Goal: Task Accomplishment & Management: Manage account settings

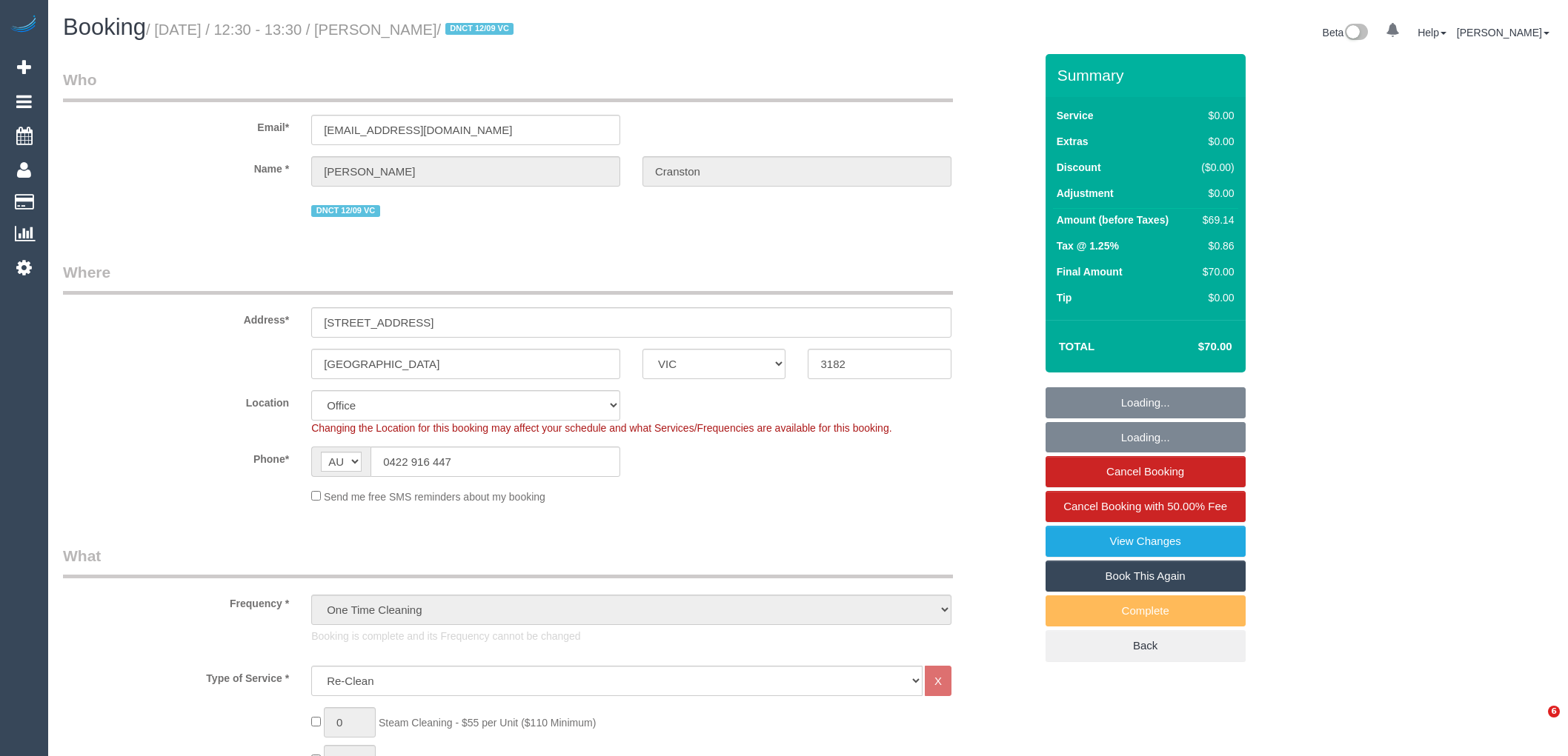
select select "VIC"
select select "number:28"
select select "number:14"
select select "object:817"
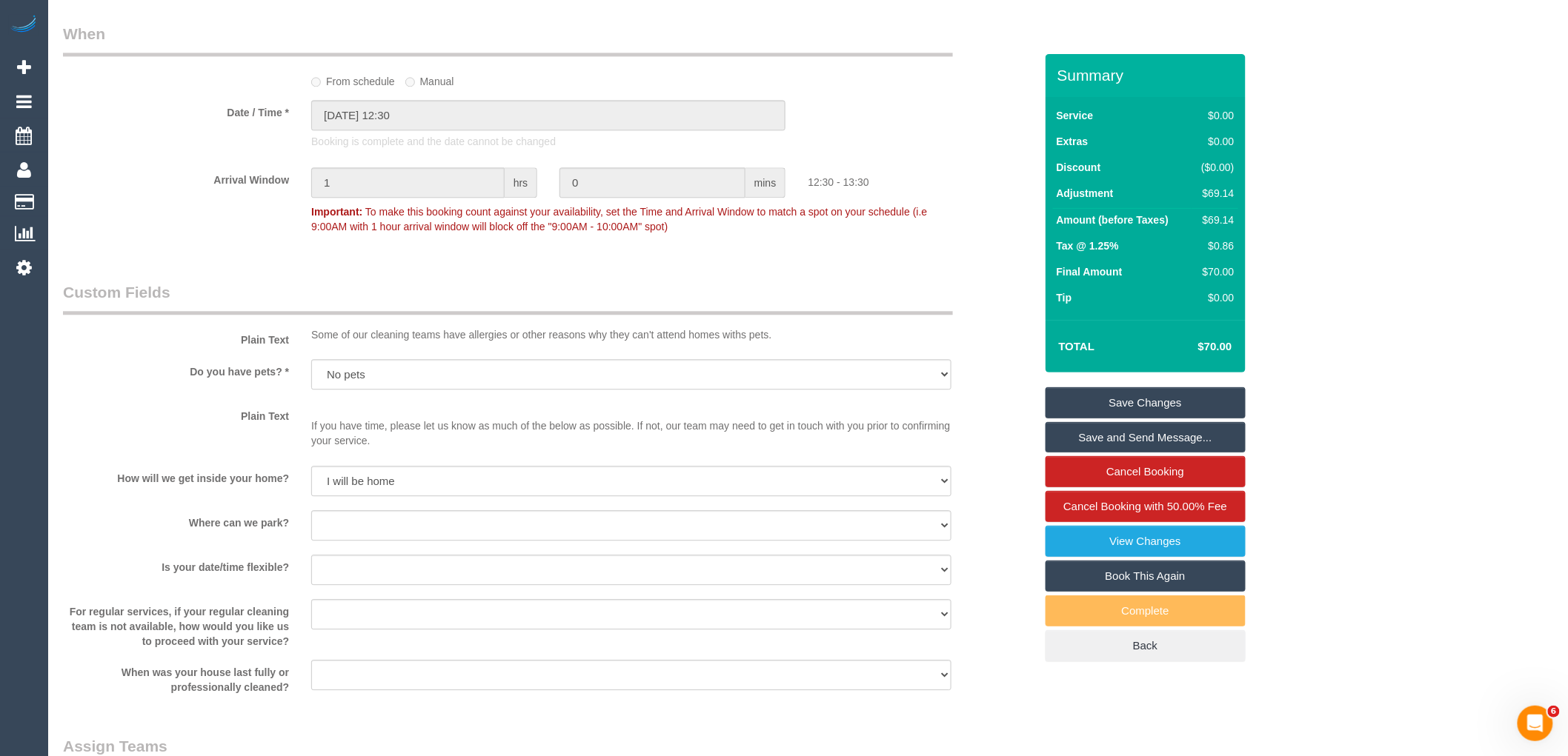
scroll to position [1646, 0]
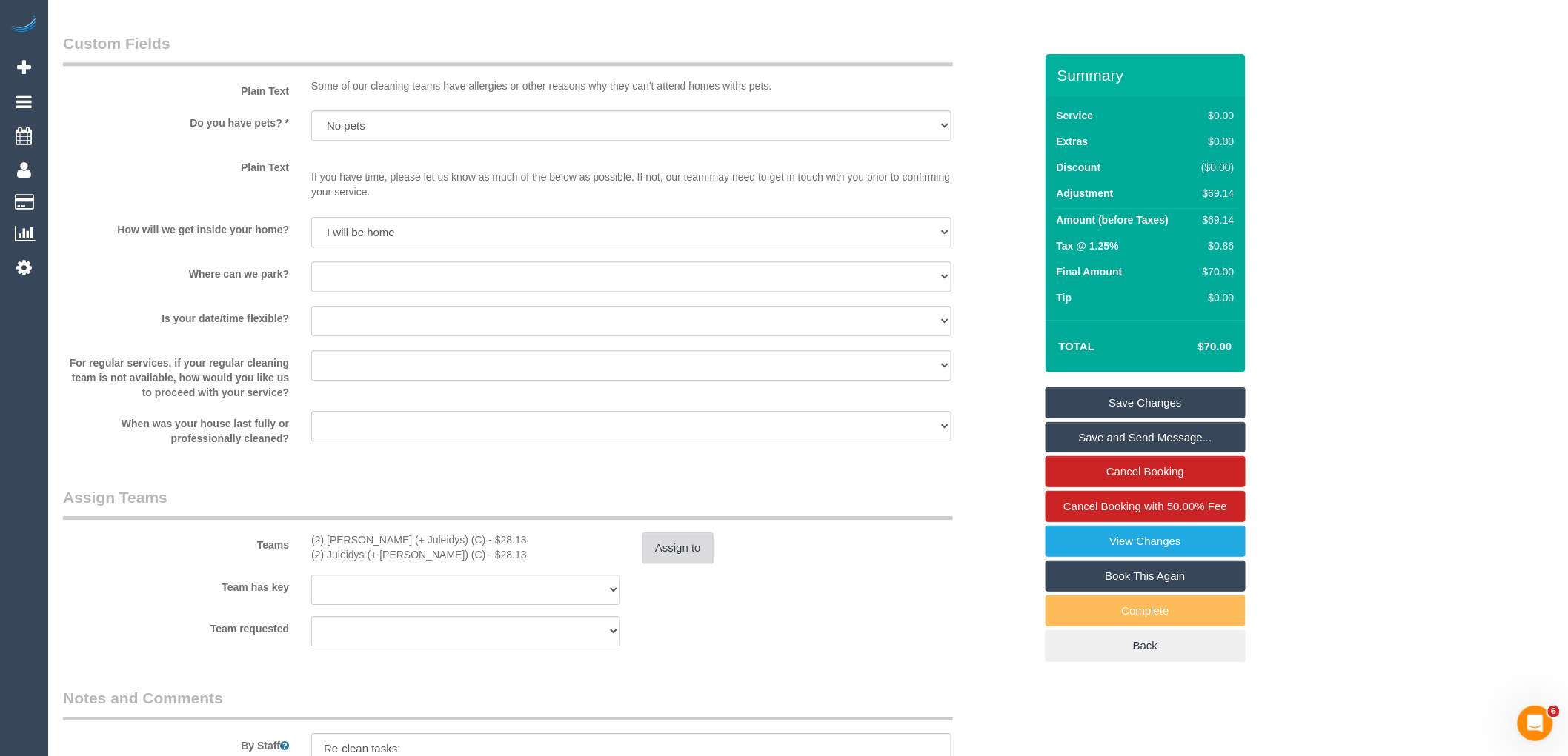
click at [669, 547] on button "Assign to" at bounding box center [678, 548] width 71 height 31
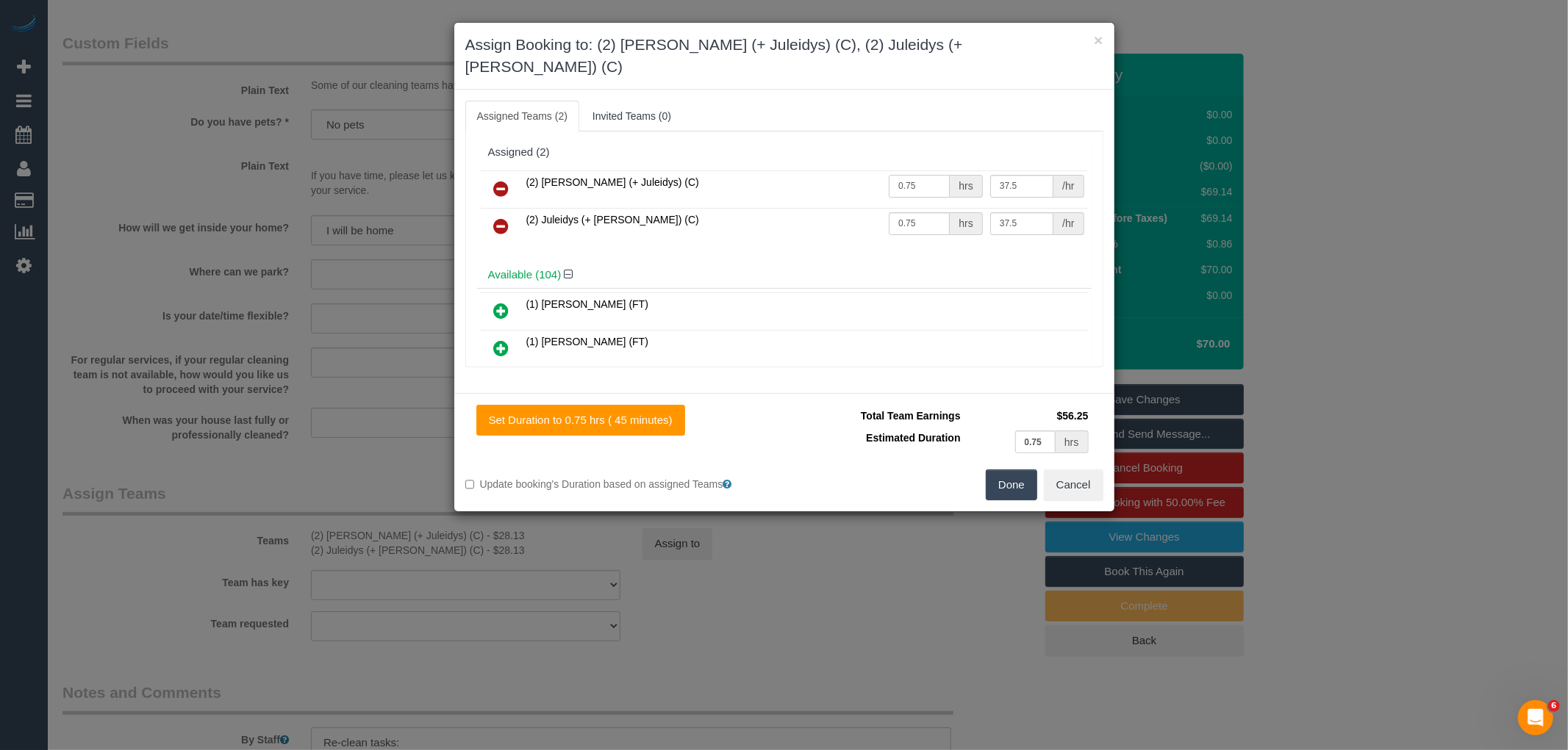
drag, startPoint x: 917, startPoint y: 162, endPoint x: 809, endPoint y: 159, distance: 108.0
click at [809, 171] on tr "(2) [PERSON_NAME] (+ Juleidys) (C) 0.75 hrs 37.5 /hr" at bounding box center [784, 189] width 607 height 37
type input "2"
drag, startPoint x: 926, startPoint y: 201, endPoint x: 776, endPoint y: 197, distance: 150.1
click at [777, 208] on tr "(2) Juleidys (+ [PERSON_NAME]) (C) 0.75 hrs 37.5 /hr" at bounding box center [784, 227] width 607 height 37
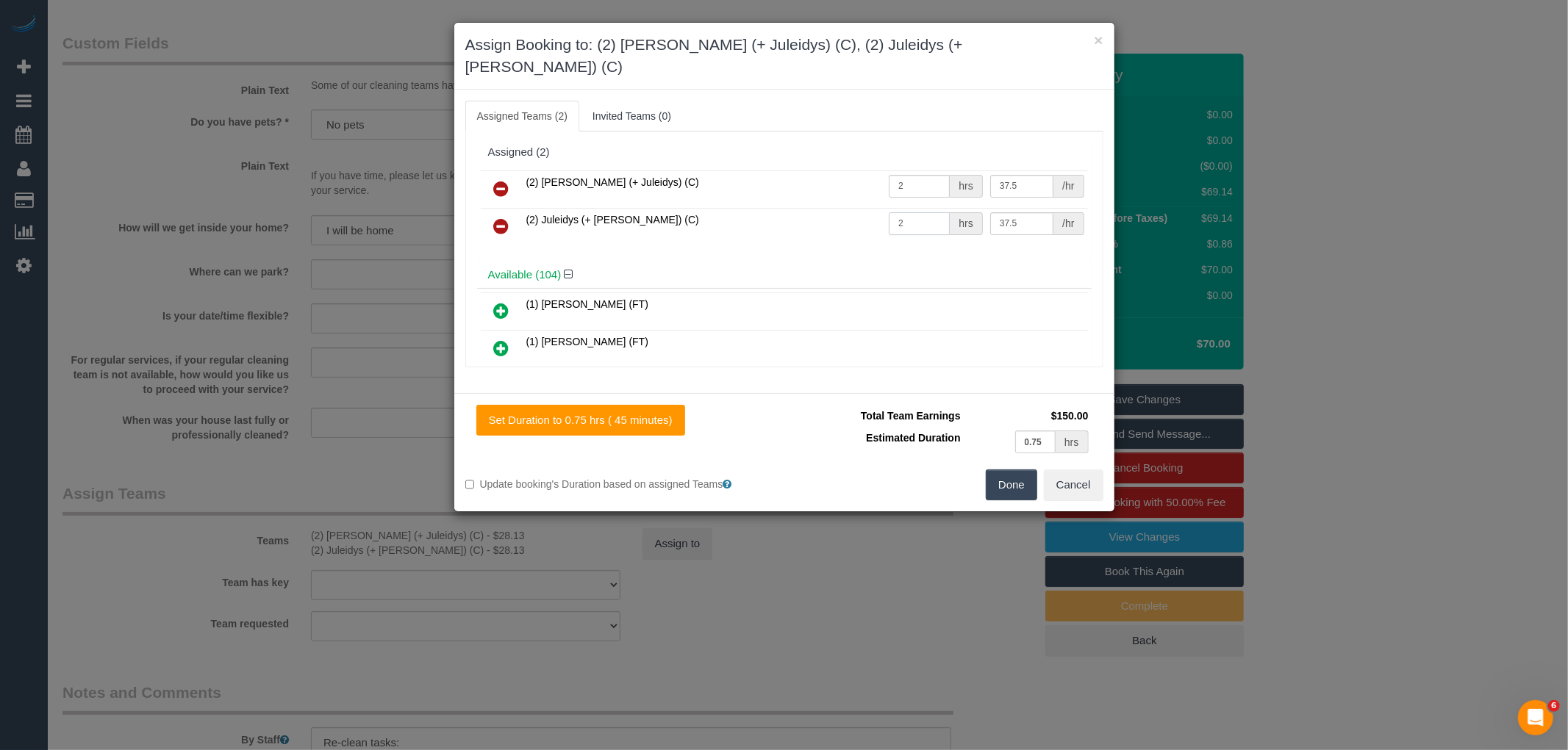
type input "2"
click at [995, 469] on button "Done" at bounding box center [1012, 484] width 52 height 31
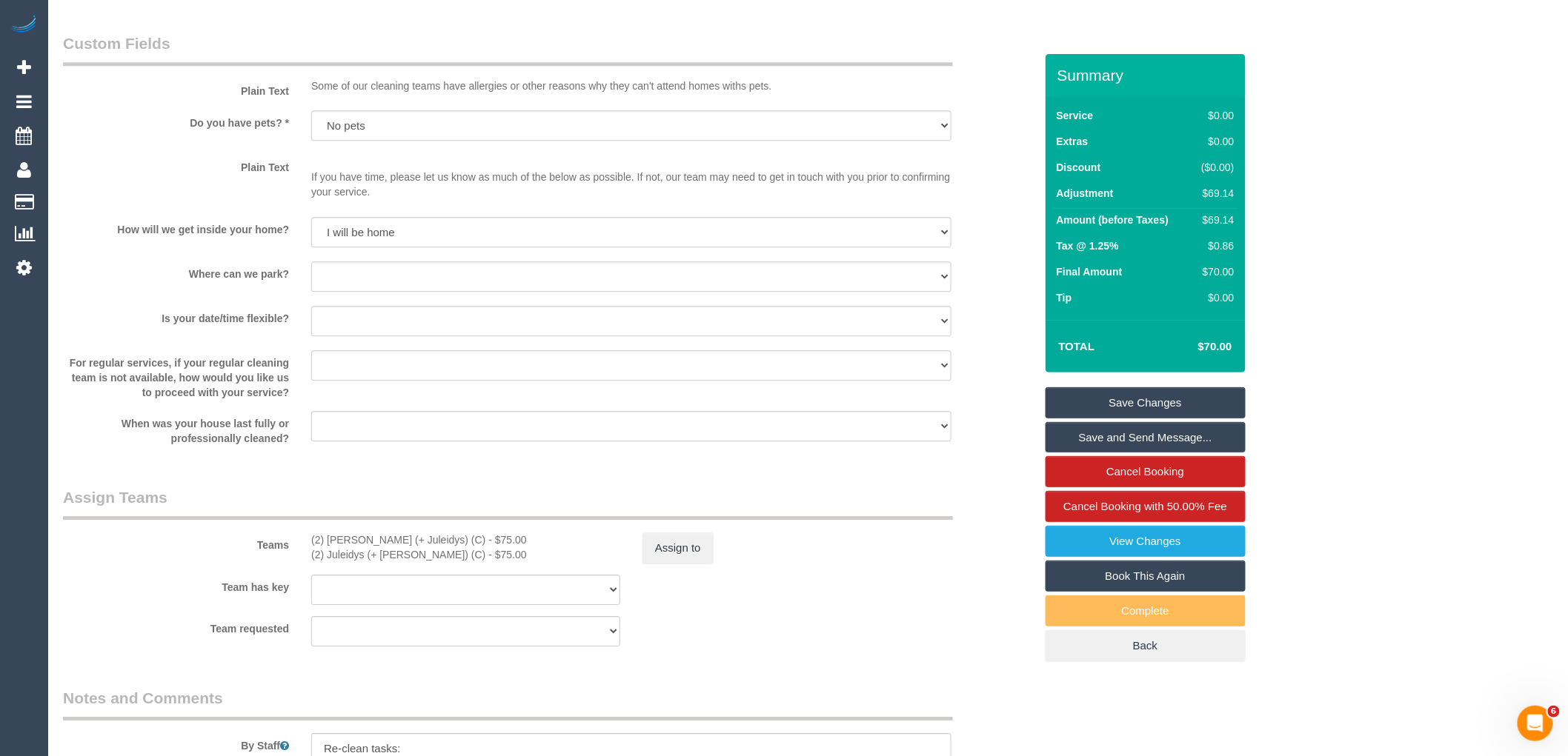
click at [1182, 404] on link "Save Changes" at bounding box center [1145, 402] width 200 height 31
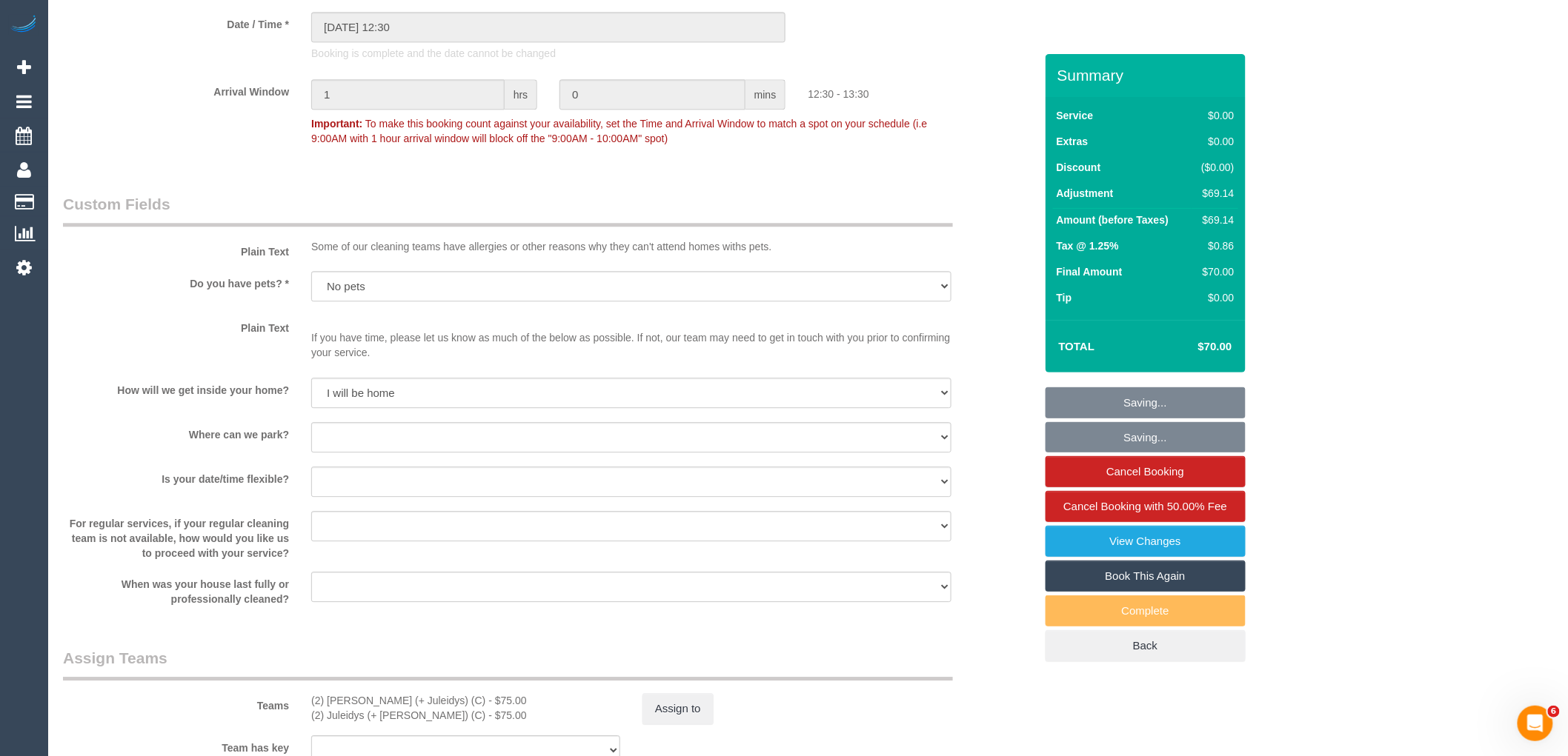
scroll to position [1070, 0]
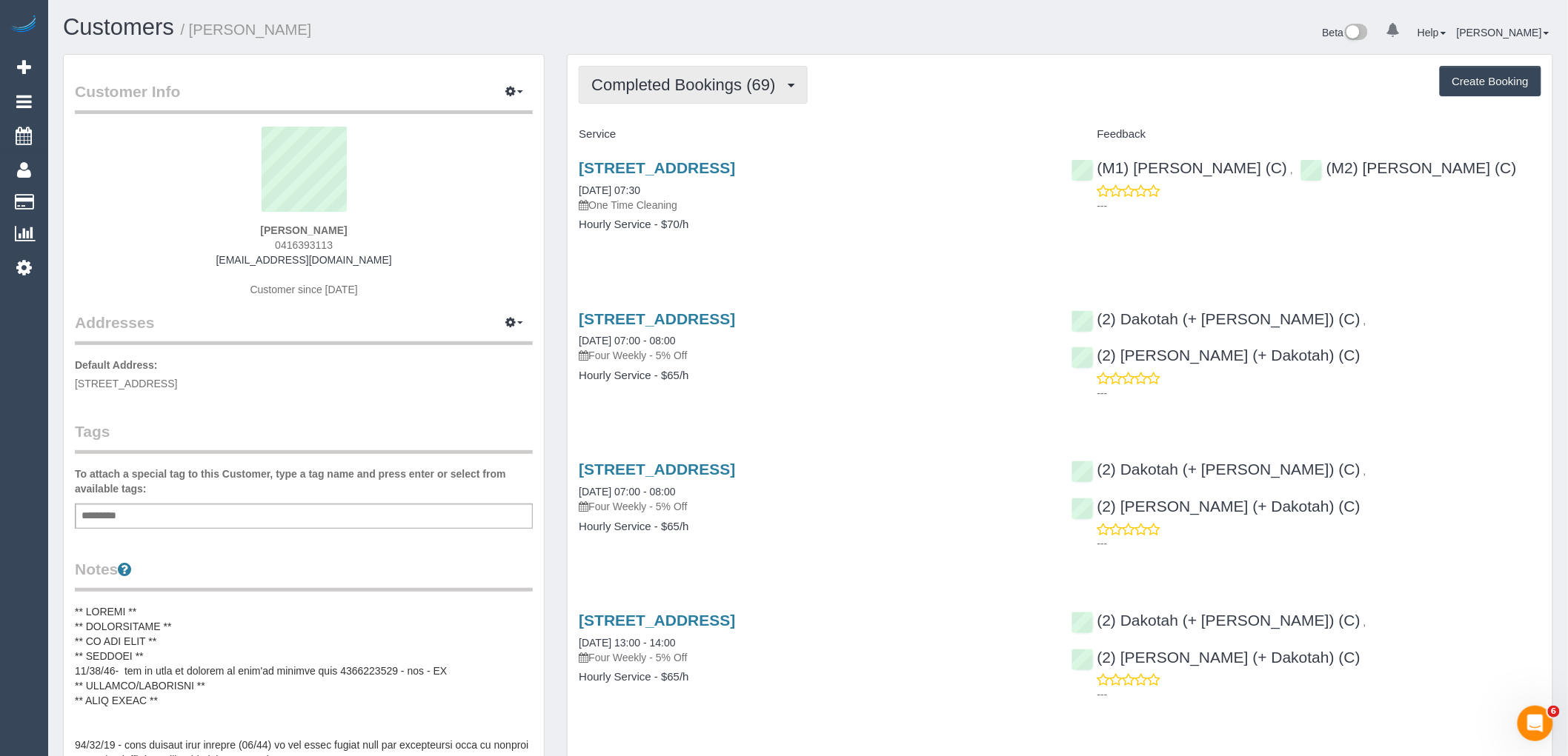
click at [695, 80] on span "Completed Bookings (69)" at bounding box center [686, 85] width 191 height 19
click at [913, 134] on h4 "Service" at bounding box center [814, 134] width 470 height 13
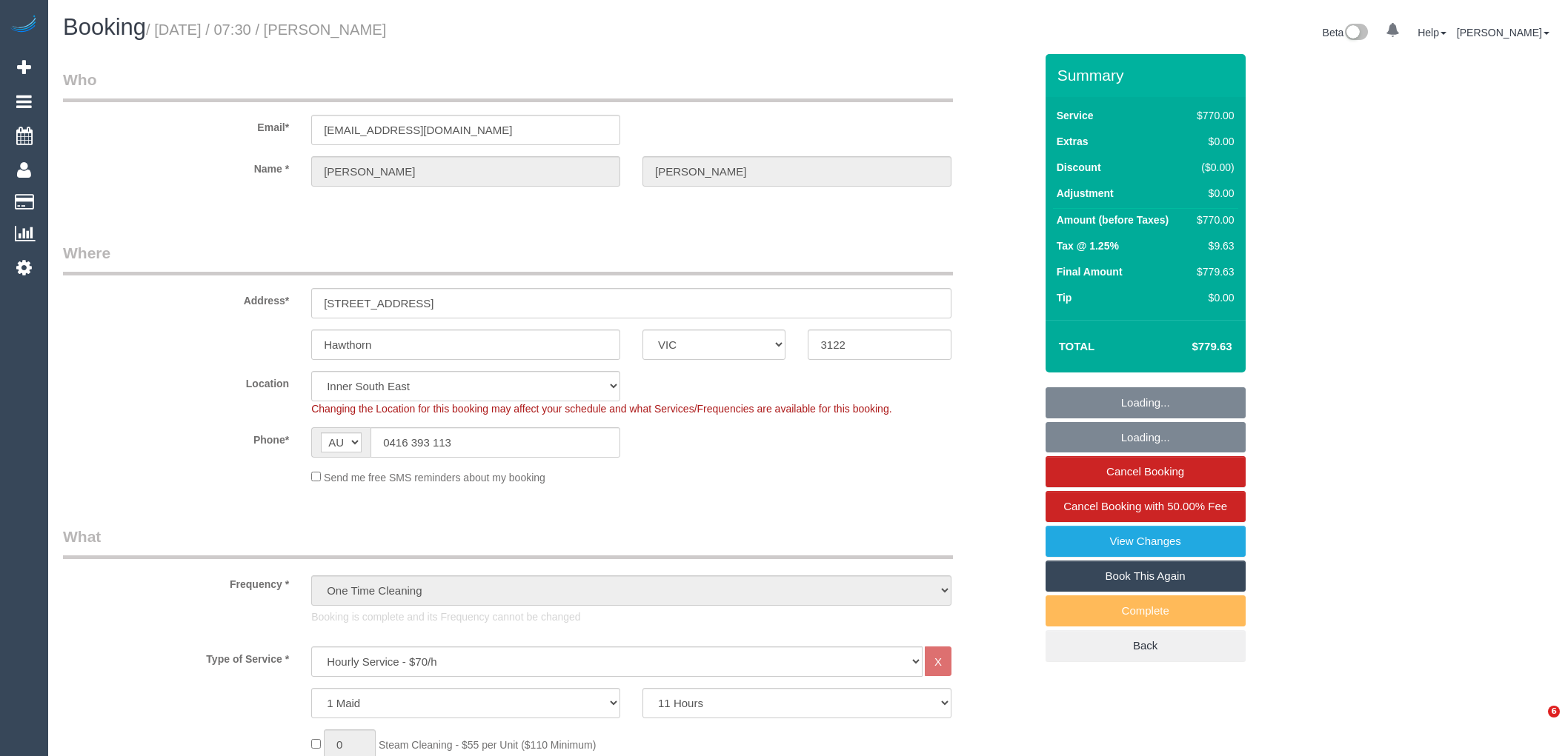
select select "VIC"
select select "660"
select select "string:stripe-pm_1OA9bE2GScqysDRV9SMz1VR2"
select select "number:28"
select select "number:14"
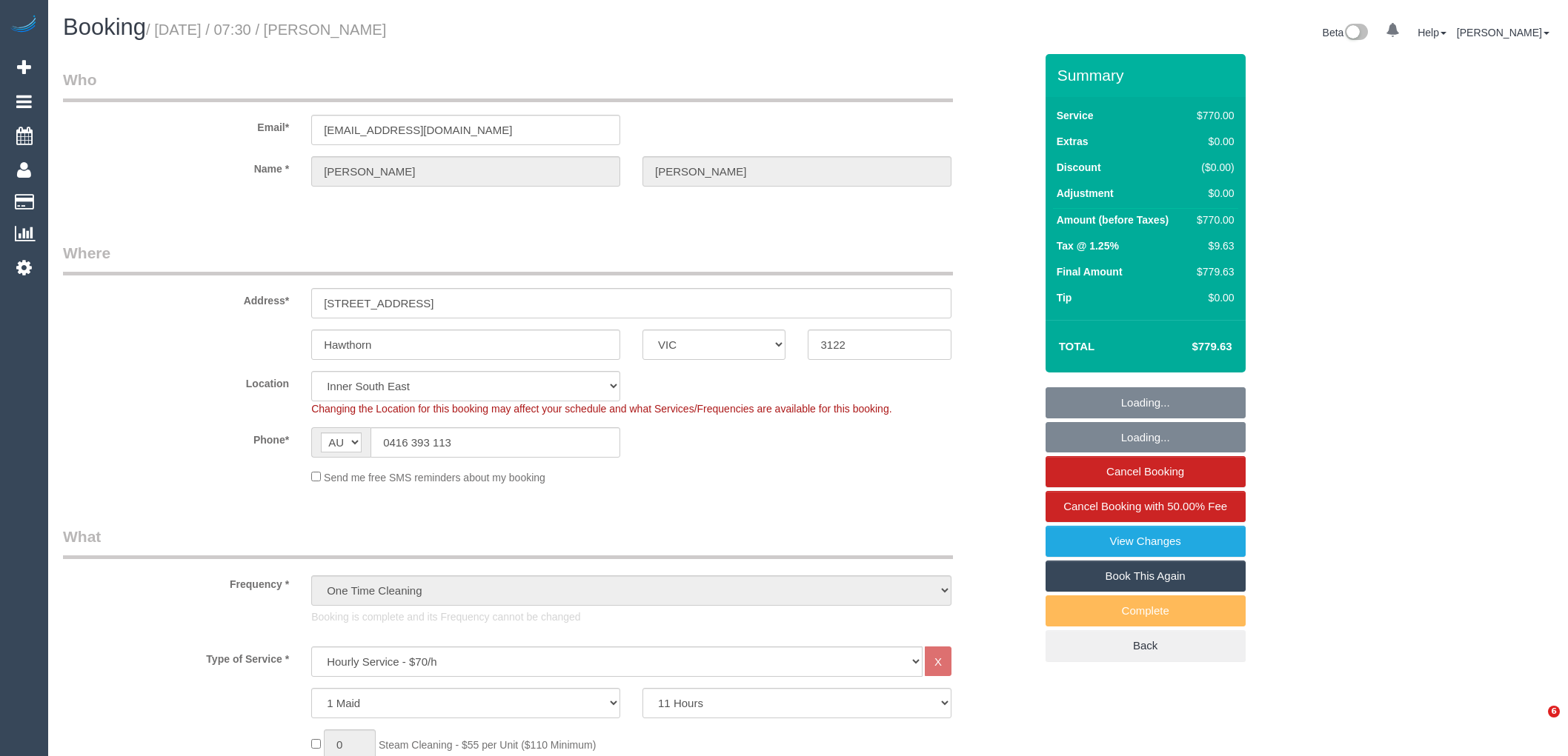
select select "number:20"
select select "number:36"
select select "number:11"
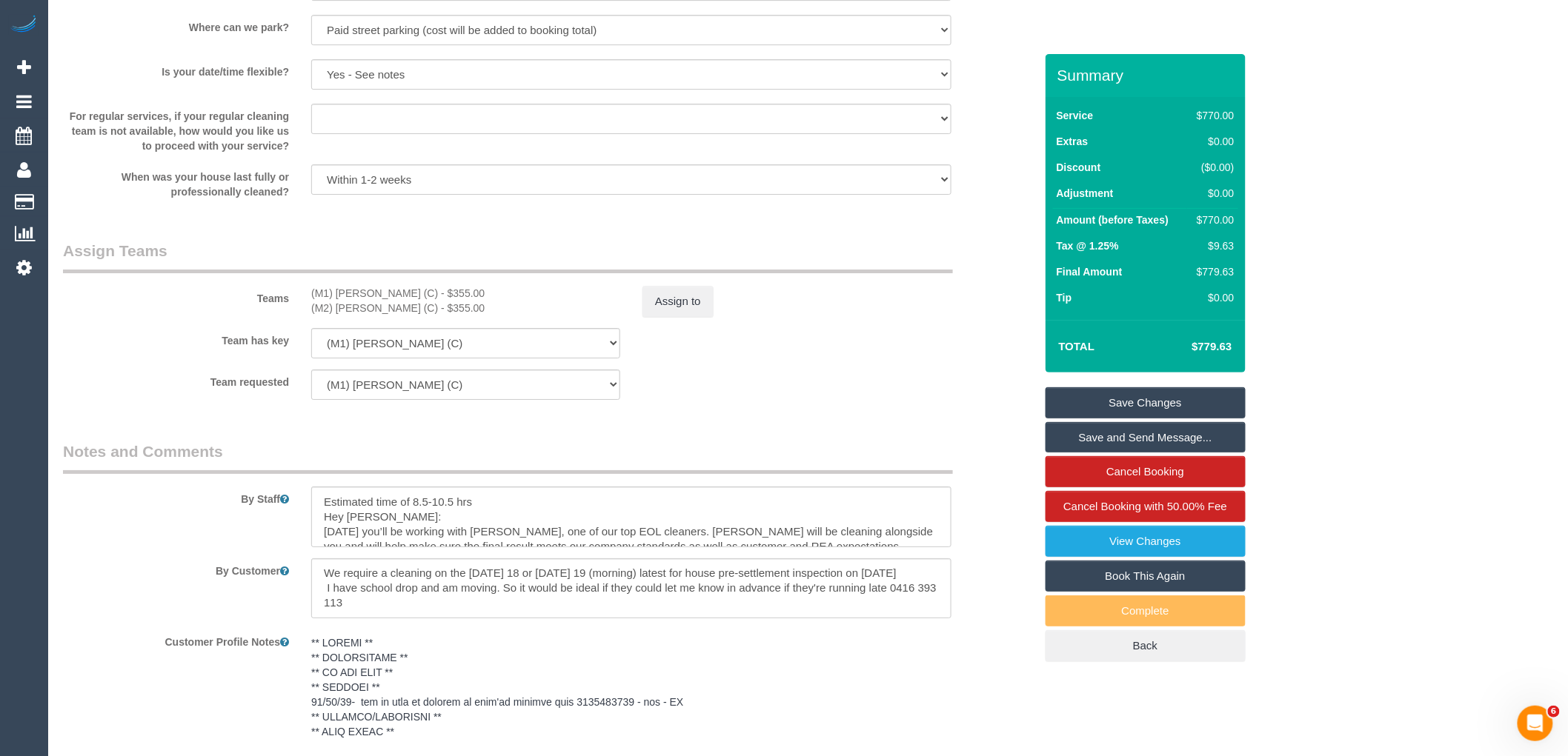
scroll to position [2070, 0]
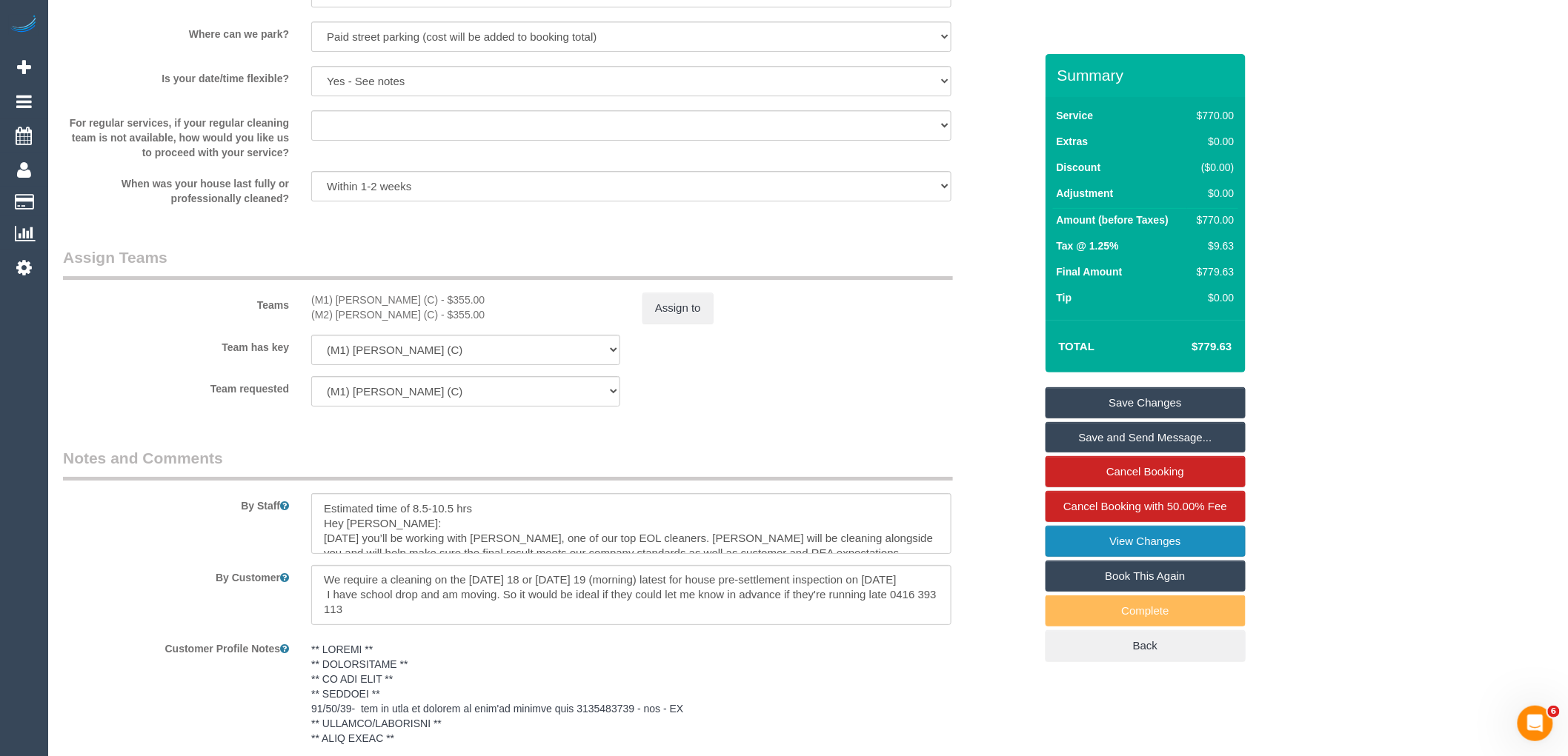
click at [1175, 539] on link "View Changes" at bounding box center [1145, 541] width 200 height 31
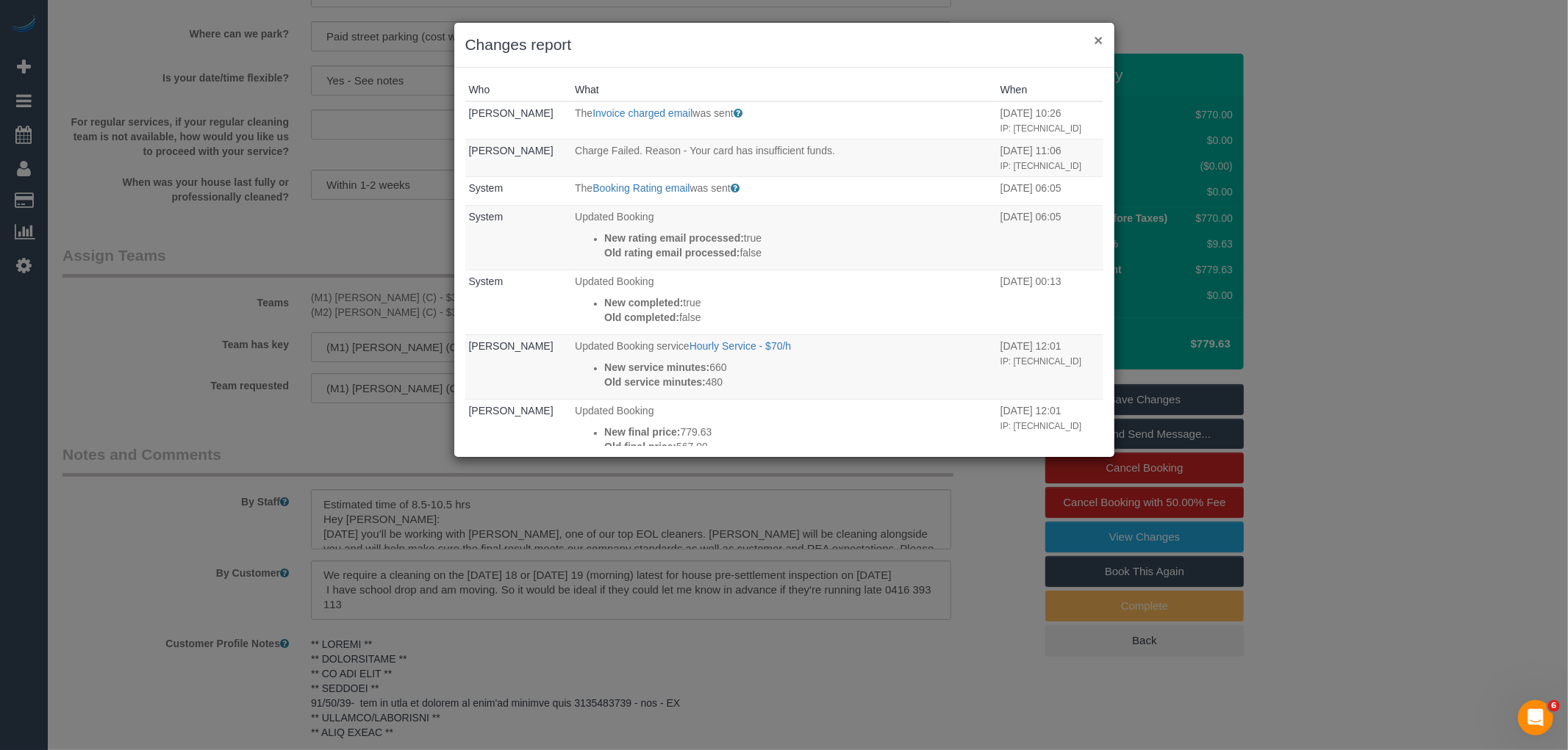
click at [1097, 40] on button "×" at bounding box center [1098, 40] width 9 height 16
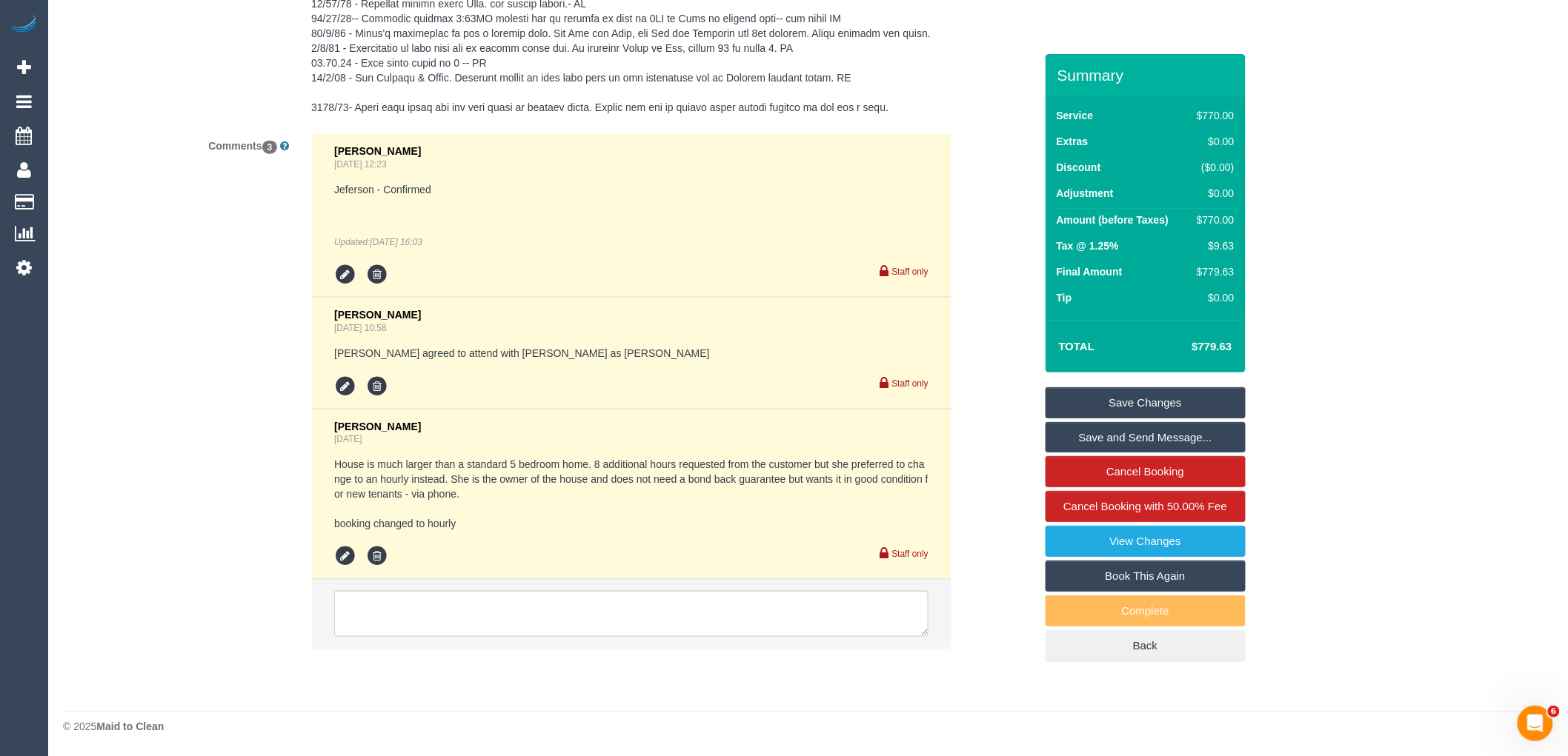
scroll to position [2975, 0]
